Goal: Transaction & Acquisition: Purchase product/service

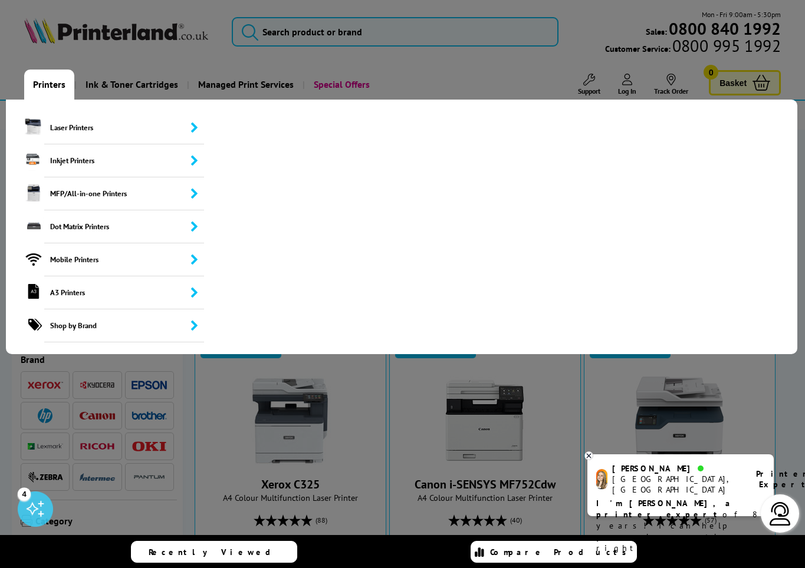
click at [57, 85] on link "Printers" at bounding box center [49, 85] width 50 height 30
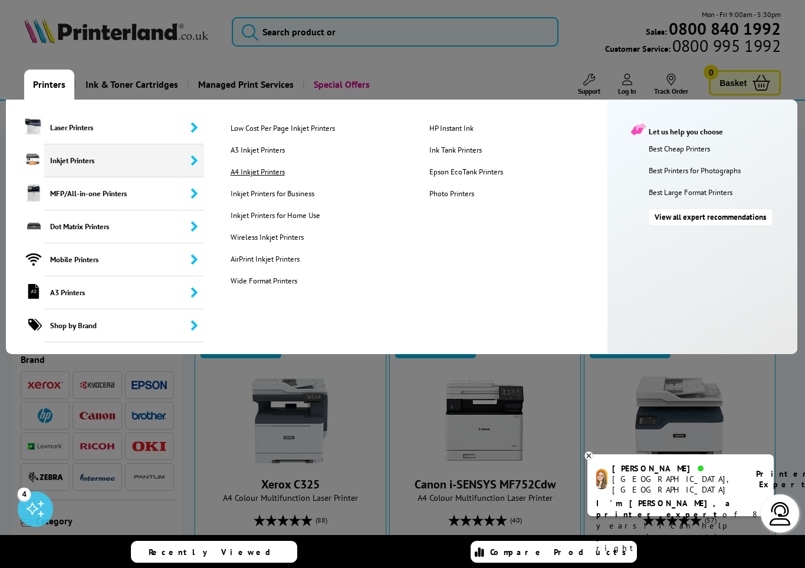
click at [272, 170] on link "A4 Inkjet Printers" at bounding box center [321, 172] width 199 height 10
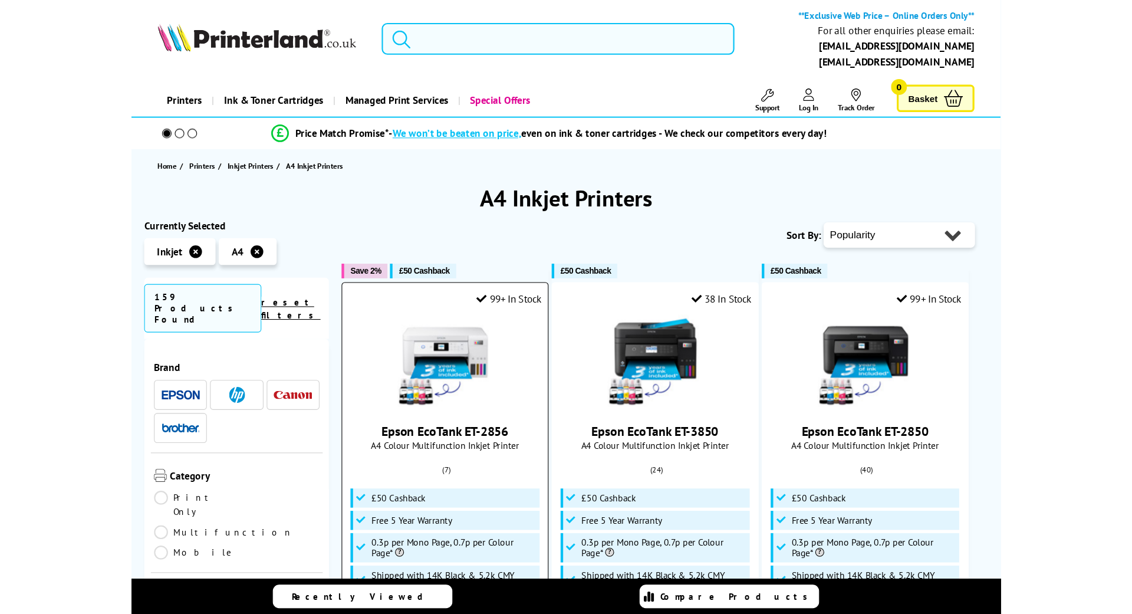
scroll to position [281, 0]
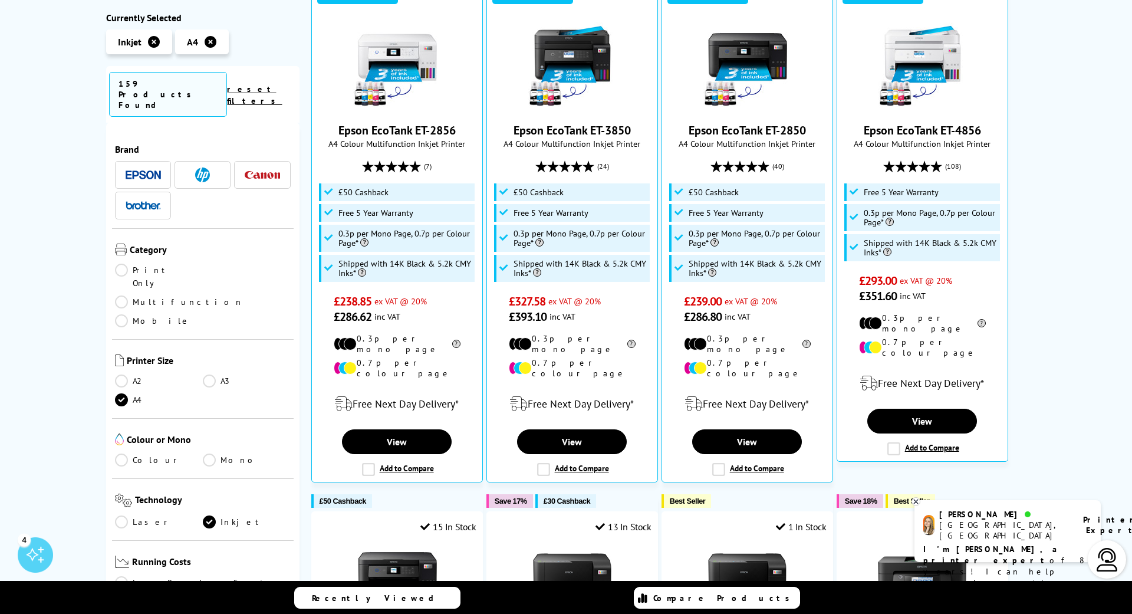
click at [124, 264] on link "Print Only" at bounding box center [159, 277] width 88 height 26
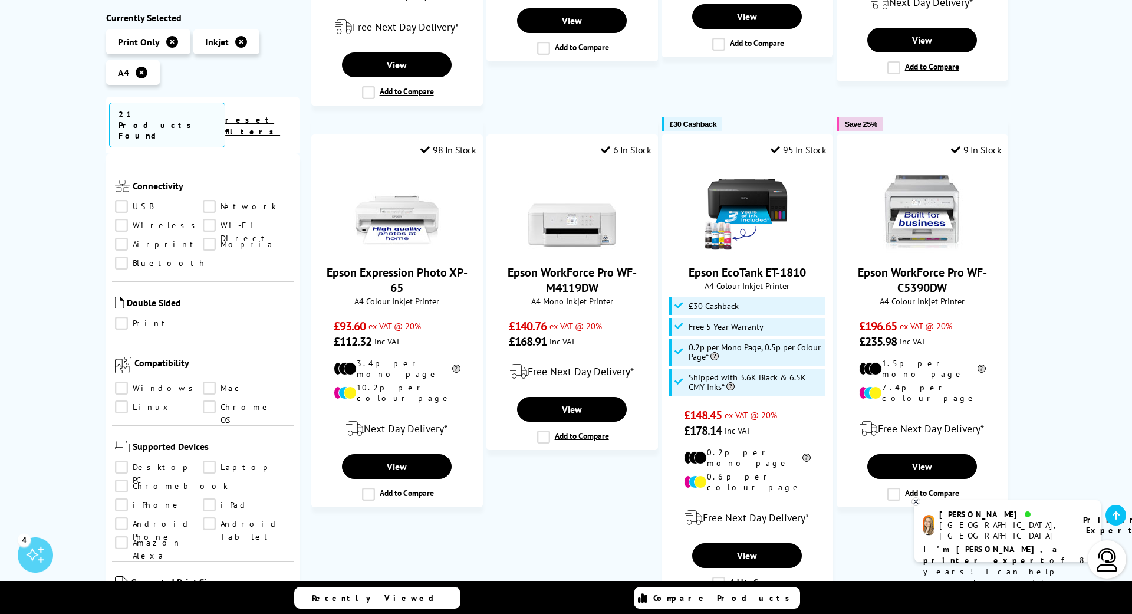
scroll to position [330, 0]
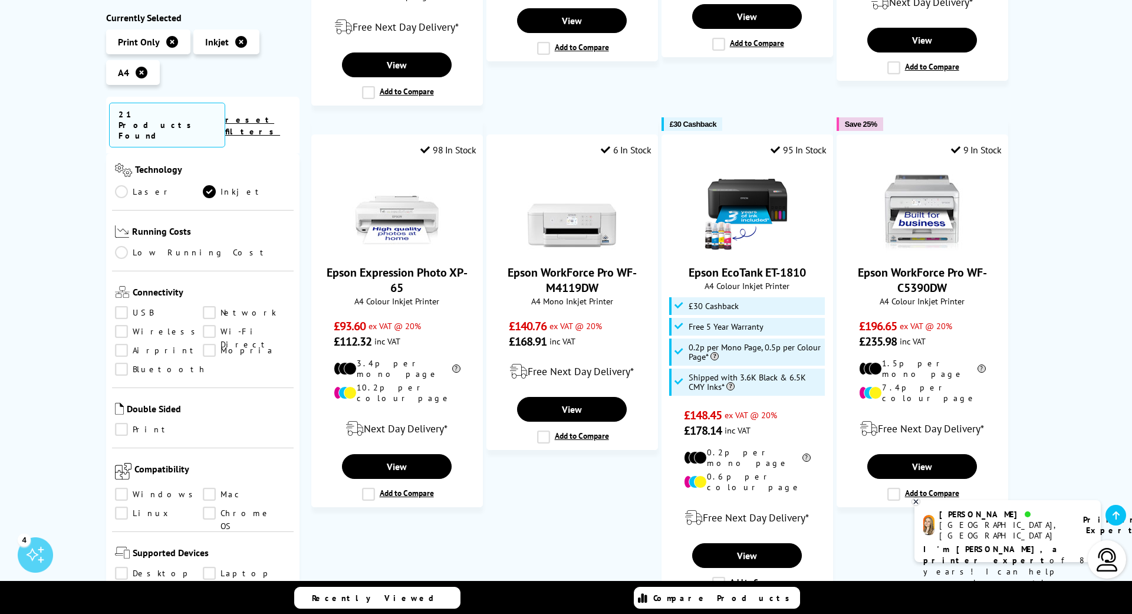
click at [127, 506] on link "Linux" at bounding box center [159, 512] width 88 height 13
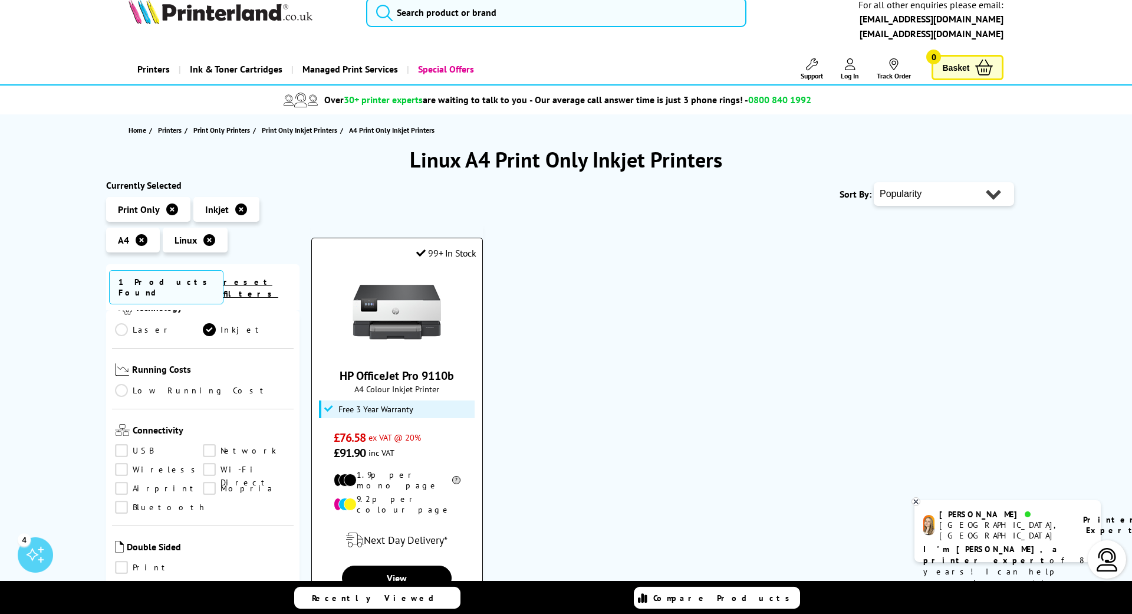
scroll to position [281, 0]
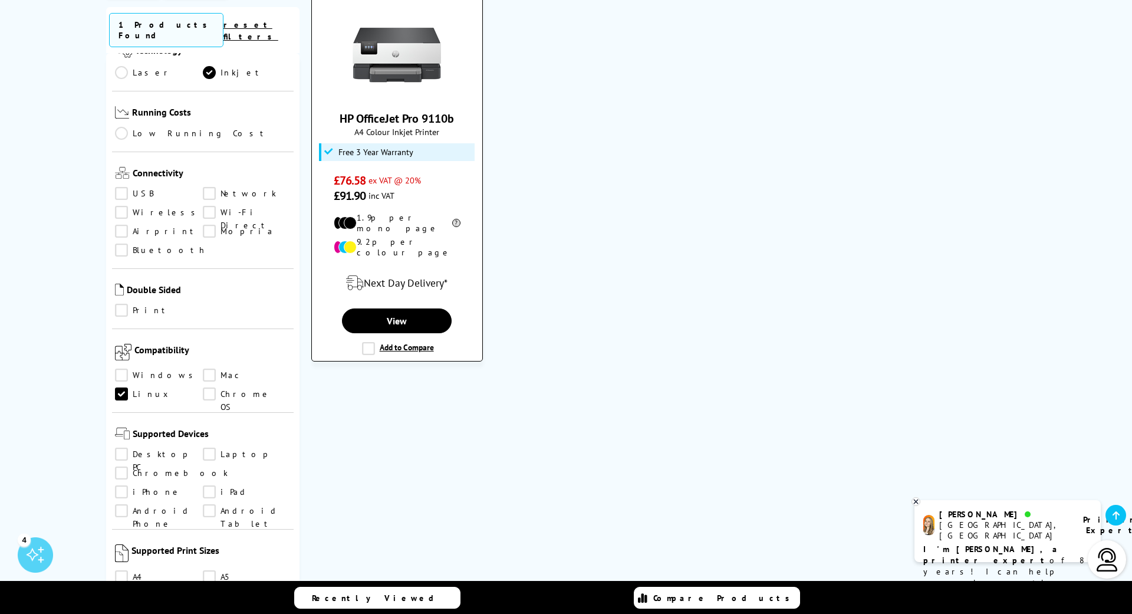
click at [391, 62] on img at bounding box center [397, 55] width 88 height 88
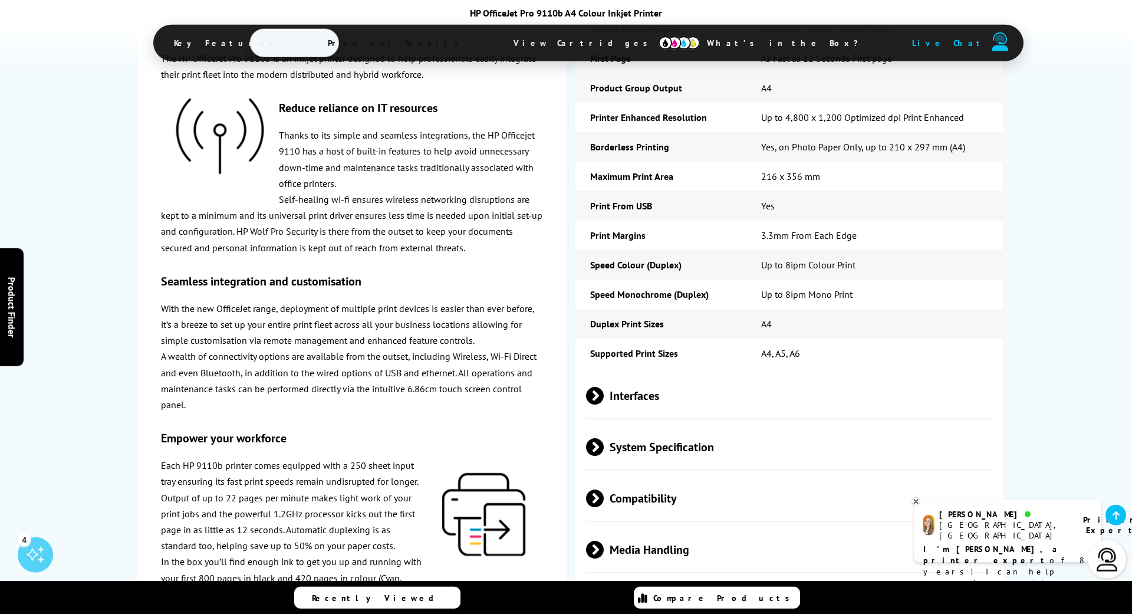
scroll to position [1684, 0]
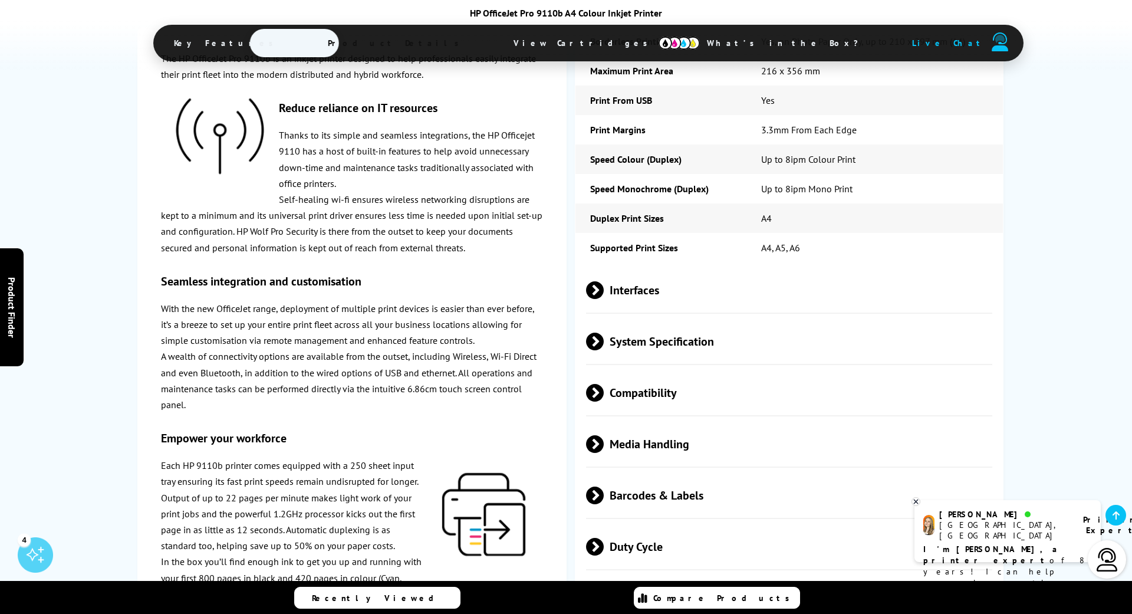
click at [604, 299] on span at bounding box center [604, 290] width 0 height 18
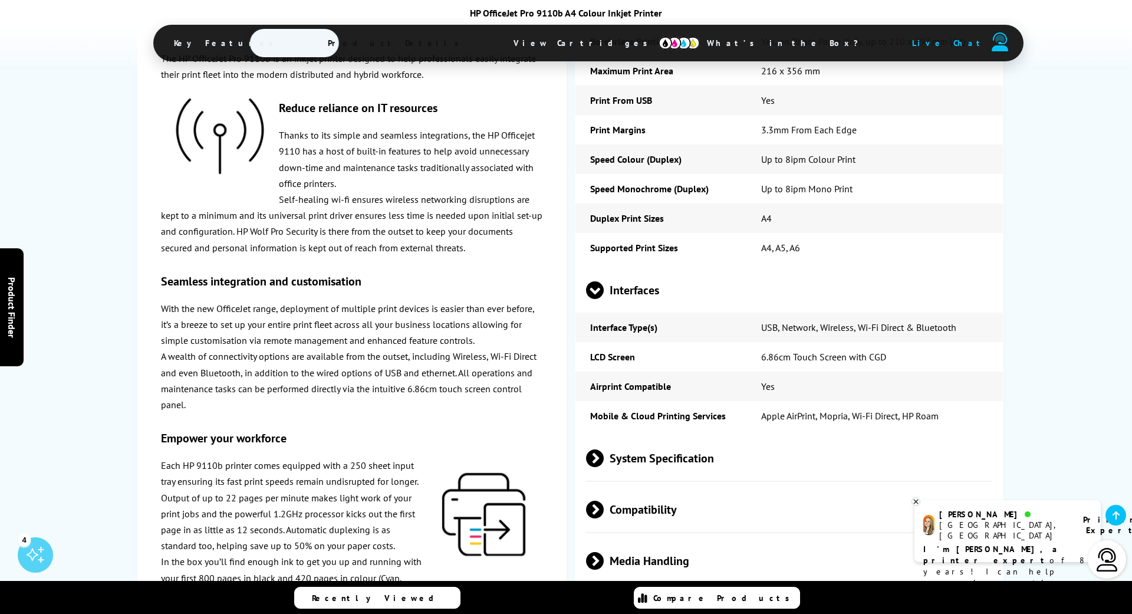
scroll to position [1965, 0]
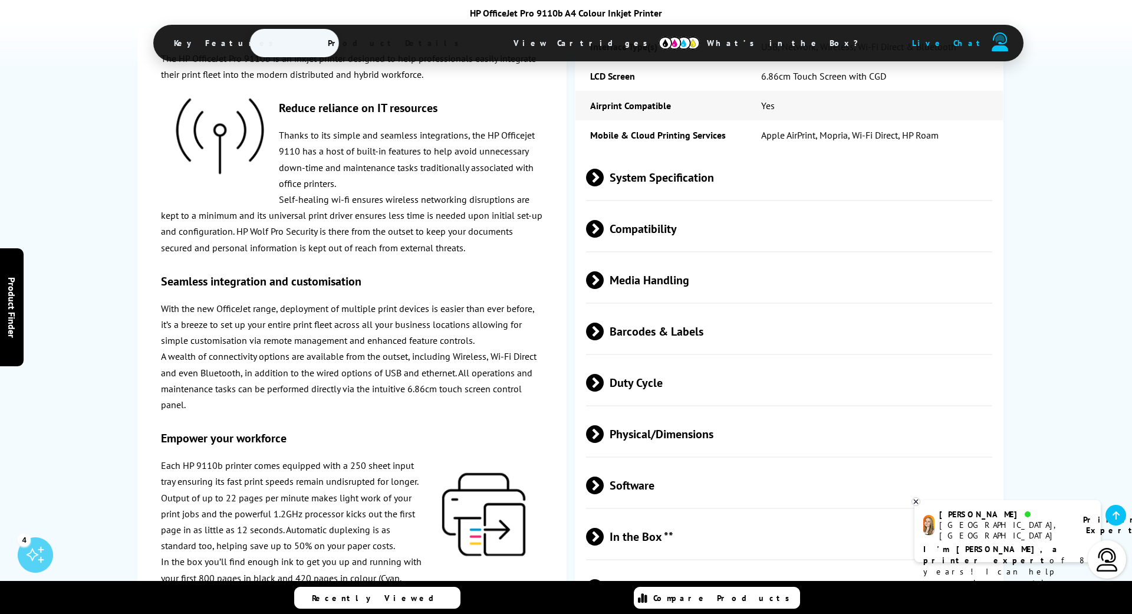
click at [604, 186] on span at bounding box center [604, 178] width 0 height 18
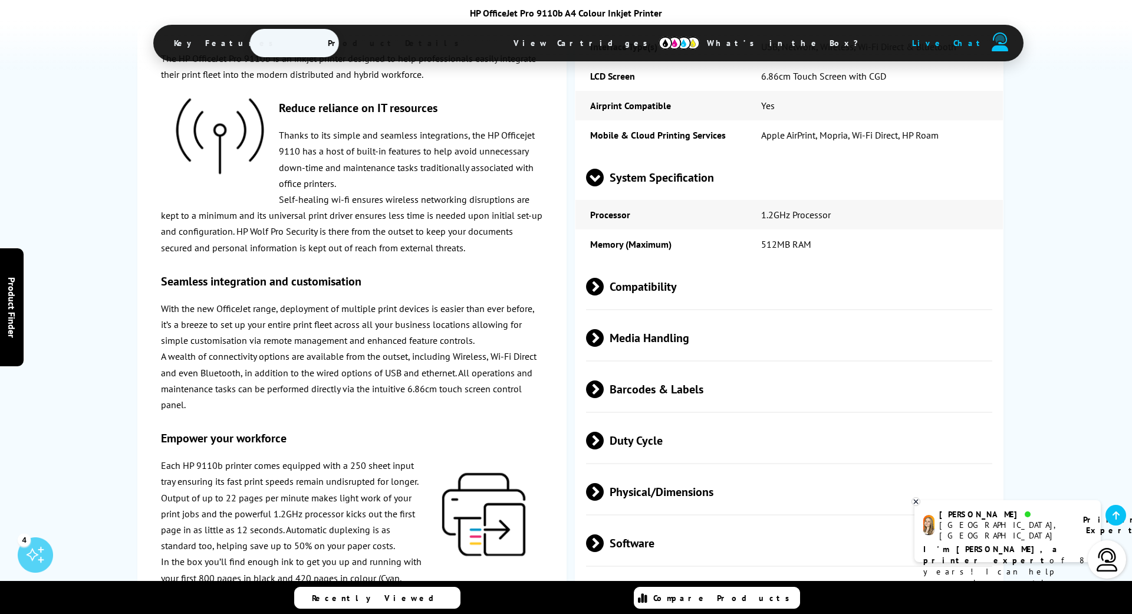
click at [604, 295] on span at bounding box center [604, 287] width 0 height 18
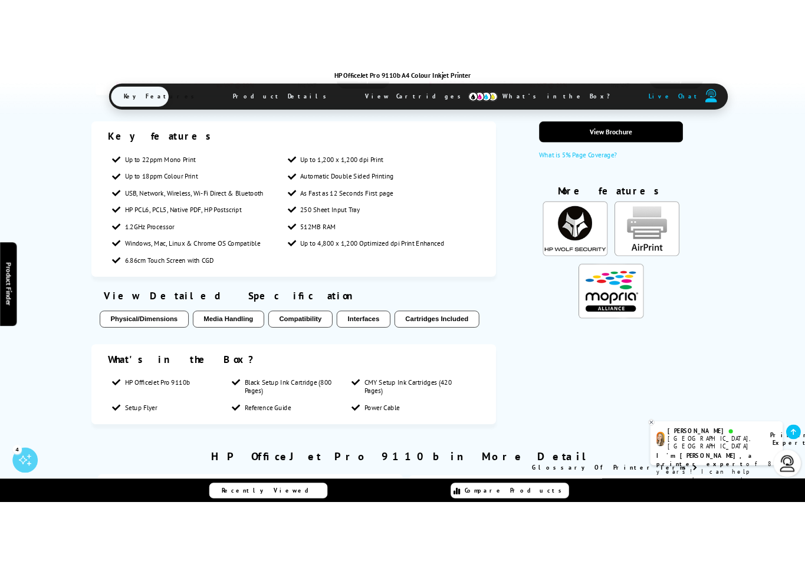
scroll to position [0, 0]
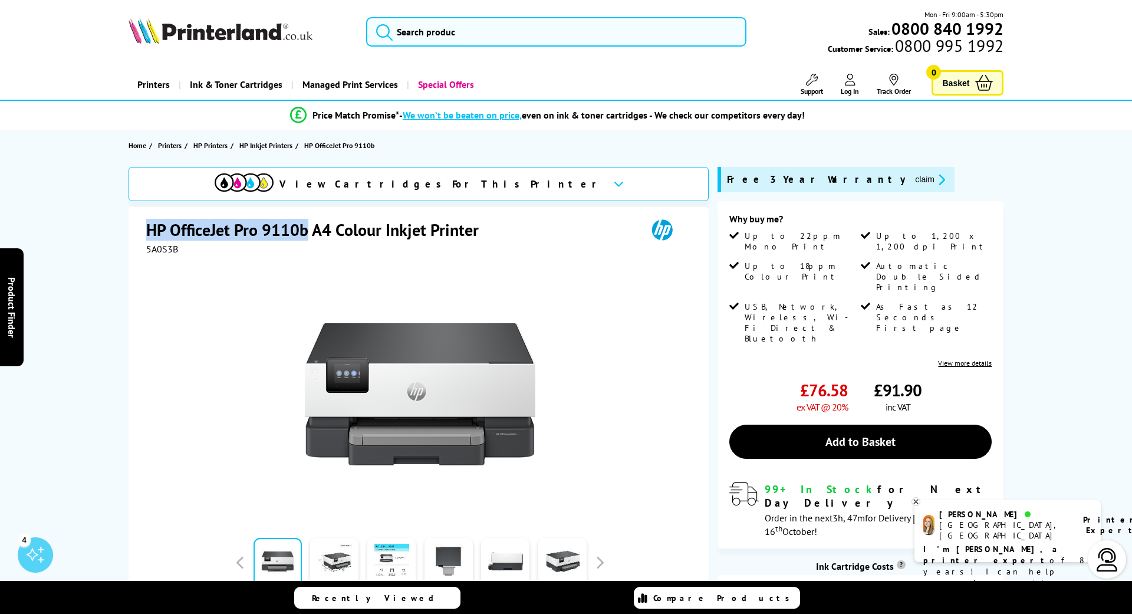
drag, startPoint x: 149, startPoint y: 226, endPoint x: 307, endPoint y: 225, distance: 158.0
click at [307, 225] on h1 "HP OfficeJet Pro 9110b A4 Colour Inkjet Printer" at bounding box center [318, 230] width 344 height 22
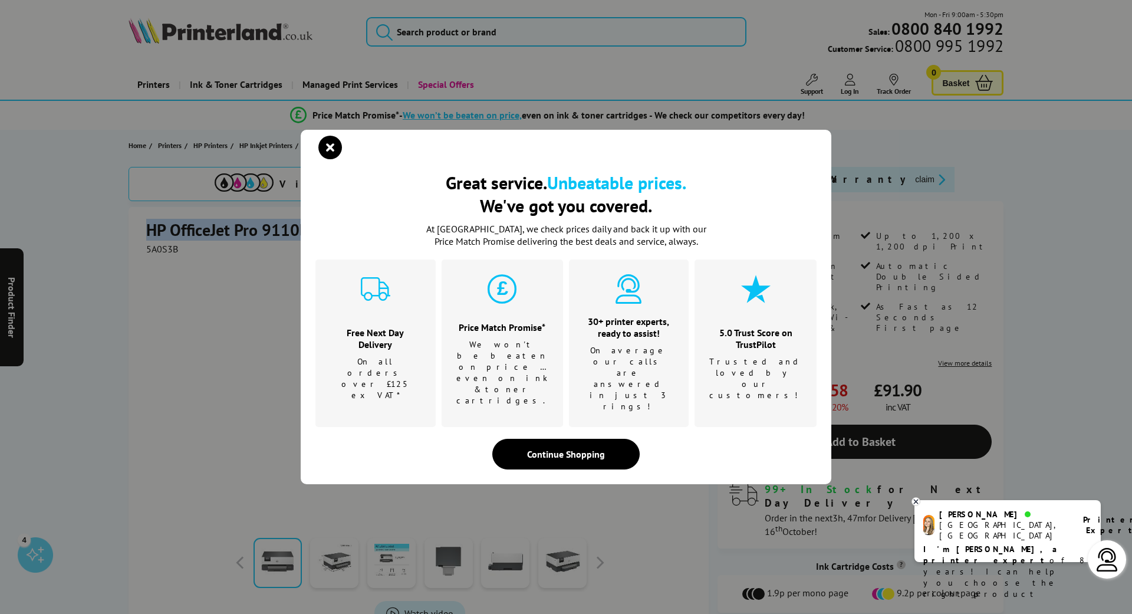
copy h1 "HP OfficeJet Pro 9110b"
click at [324, 159] on icon "close modal" at bounding box center [330, 148] width 24 height 24
